Goal: Task Accomplishment & Management: Complete application form

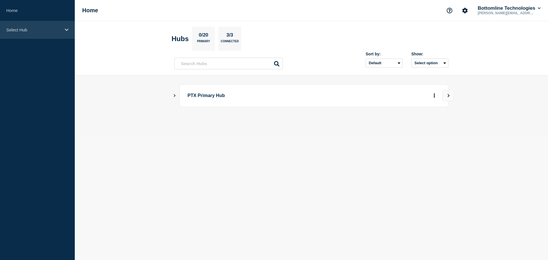
click at [45, 29] on p "Select Hub" at bounding box center [33, 29] width 55 height 5
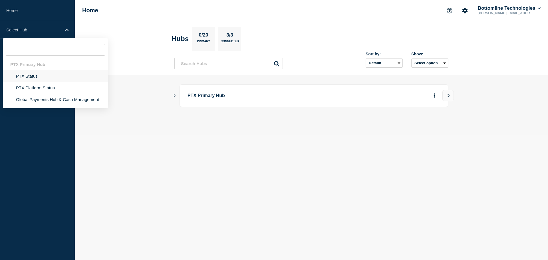
click at [36, 76] on li "PTX Status" at bounding box center [55, 76] width 105 height 12
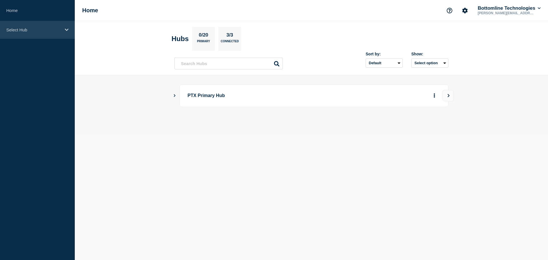
click at [23, 29] on p "Select Hub" at bounding box center [33, 29] width 55 height 5
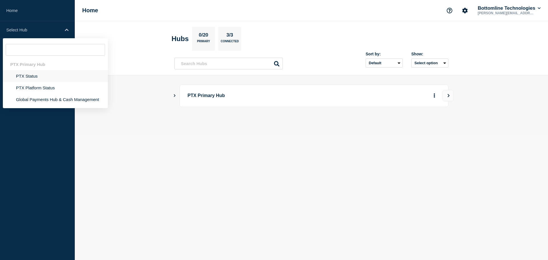
click at [30, 75] on li "PTX Status" at bounding box center [55, 76] width 105 height 12
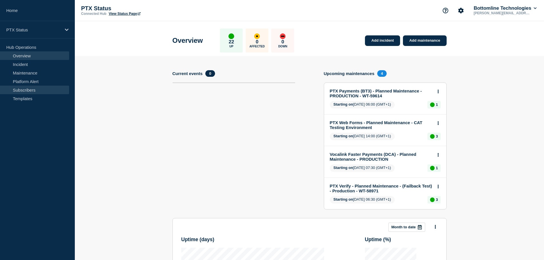
click at [37, 90] on link "Subscribers" at bounding box center [34, 90] width 69 height 9
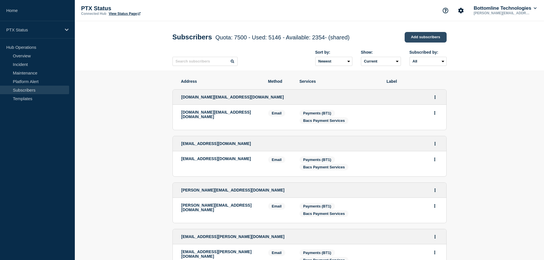
click at [413, 38] on link "Add subscribers" at bounding box center [425, 37] width 42 height 11
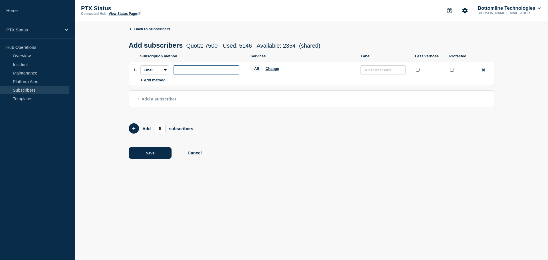
click at [179, 74] on input "subscription-address" at bounding box center [207, 69] width 66 height 9
paste input "Progressive Building Society"
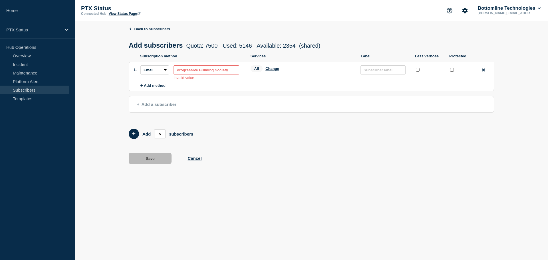
click at [193, 69] on input "Progressive Building Society" at bounding box center [207, 69] width 66 height 9
paste input "[PERSON_NAME][EMAIL_ADDRESS][PERSON_NAME][DOMAIN_NAME]"
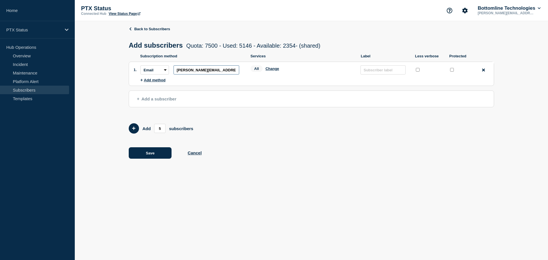
type input "[PERSON_NAME][EMAIL_ADDRESS][PERSON_NAME][DOMAIN_NAME]"
click at [450, 70] on input "protected checkbox" at bounding box center [452, 70] width 4 height 4
checkbox input "true"
click at [273, 70] on button "Change" at bounding box center [272, 68] width 14 height 4
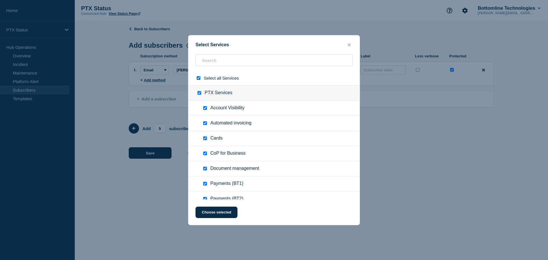
click at [198, 78] on input "select all checkbox" at bounding box center [199, 78] width 4 height 4
checkbox input "false"
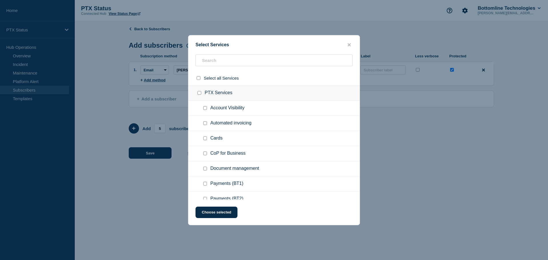
checkbox input "false"
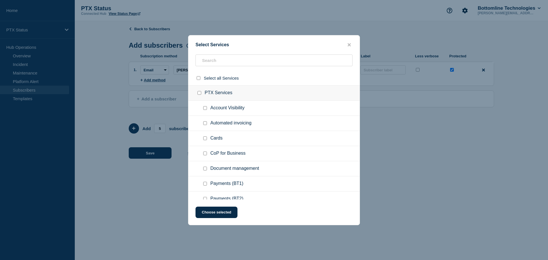
checkbox input "false"
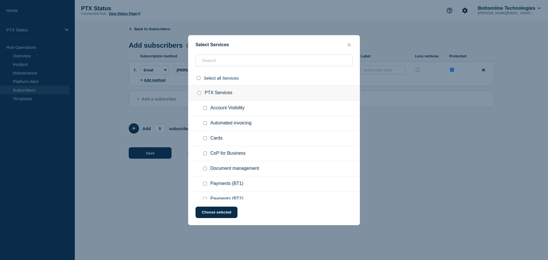
checkbox input "false"
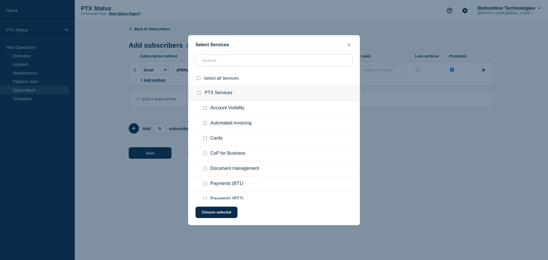
checkbox input "false"
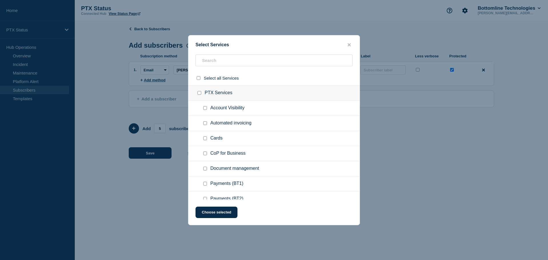
checkbox input "false"
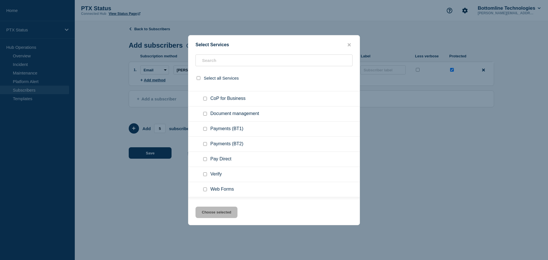
scroll to position [57, 0]
click at [206, 128] on input "Payments (BT1) checkbox" at bounding box center [205, 127] width 4 height 4
checkbox input "true"
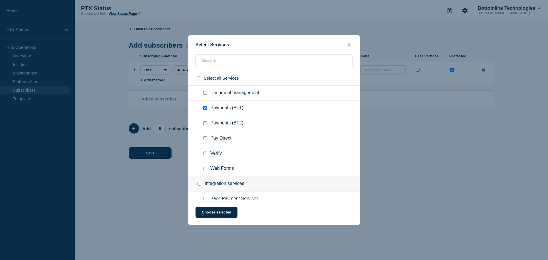
scroll to position [86, 0]
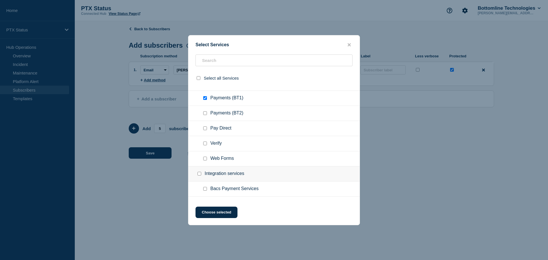
click at [205, 191] on div at bounding box center [206, 189] width 8 height 6
click at [204, 188] on input "Bacs Payment Services checkbox" at bounding box center [205, 189] width 4 height 4
checkbox input "true"
click at [221, 211] on button "Choose selected" at bounding box center [216, 212] width 42 height 11
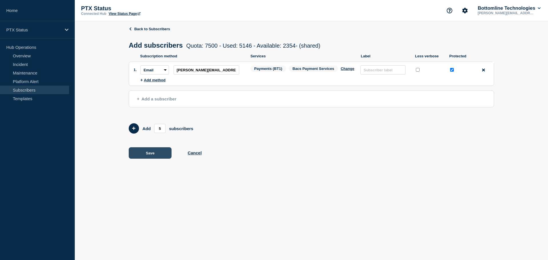
click at [153, 153] on button "Save" at bounding box center [150, 152] width 43 height 11
